Goal: Task Accomplishment & Management: Use online tool/utility

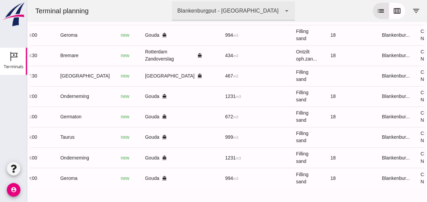
scroll to position [0, 182]
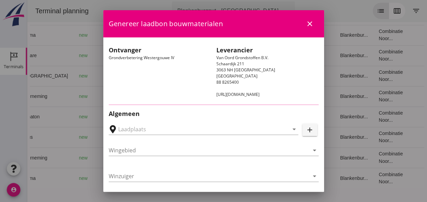
type input "Loswal Fa. J. Bos&Zonen, [GEOGRAPHIC_DATA]"
type input "Onderneming"
type input "[PERSON_NAME]"
type input "1231"
type input "Ophoogzand (6120)"
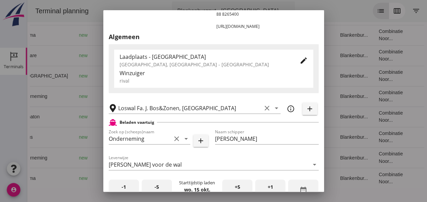
scroll to position [136, 0]
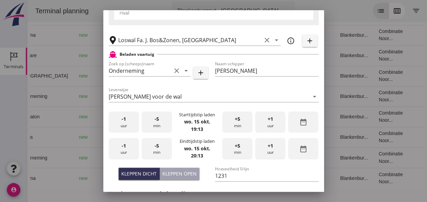
click at [121, 125] on div "-1 uur" at bounding box center [124, 121] width 30 height 21
click at [151, 125] on div "-5 min" at bounding box center [157, 121] width 30 height 21
click at [157, 125] on div "-5 min" at bounding box center [157, 121] width 30 height 21
click at [124, 157] on div "-1 uur" at bounding box center [124, 148] width 30 height 21
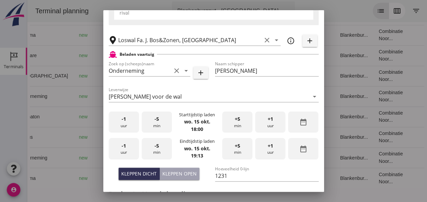
click at [154, 157] on div "-5 min" at bounding box center [157, 148] width 30 height 21
drag, startPoint x: 177, startPoint y: 173, endPoint x: 187, endPoint y: 171, distance: 10.4
click at [178, 173] on div "Kleppen open" at bounding box center [179, 173] width 34 height 7
type input "1003"
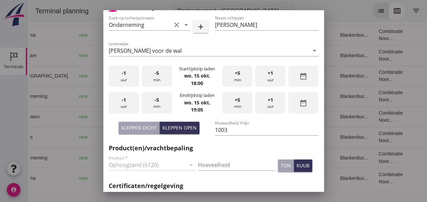
scroll to position [204, 0]
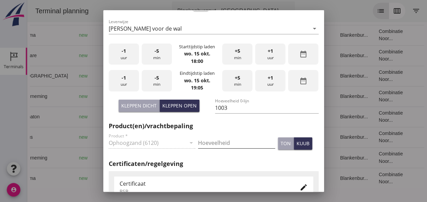
click at [202, 140] on input "Hoeveelheid" at bounding box center [236, 142] width 77 height 11
type input "1003"
click at [298, 143] on div "kuub" at bounding box center [303, 143] width 13 height 7
click at [300, 185] on icon "edit" at bounding box center [304, 187] width 8 height 8
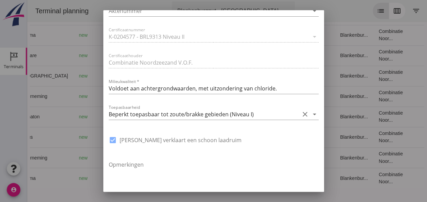
scroll to position [476, 0]
click at [310, 113] on icon "arrow_drop_down" at bounding box center [314, 114] width 8 height 8
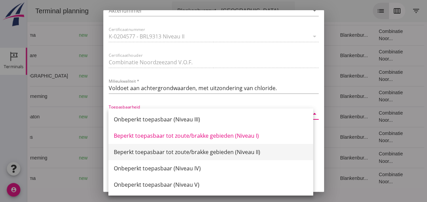
click at [234, 152] on div "Beperkt toepasbaar tot zoute/brakke gebieden (Niveau II)" at bounding box center [211, 152] width 194 height 8
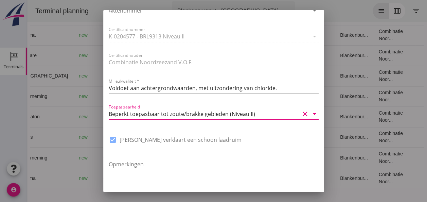
scroll to position [515, 0]
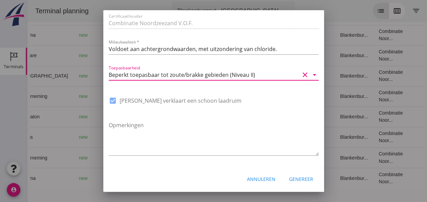
click at [301, 181] on div "Genereer" at bounding box center [301, 178] width 24 height 7
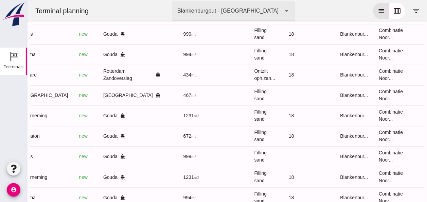
scroll to position [456, 0]
